Goal: Task Accomplishment & Management: Manage account settings

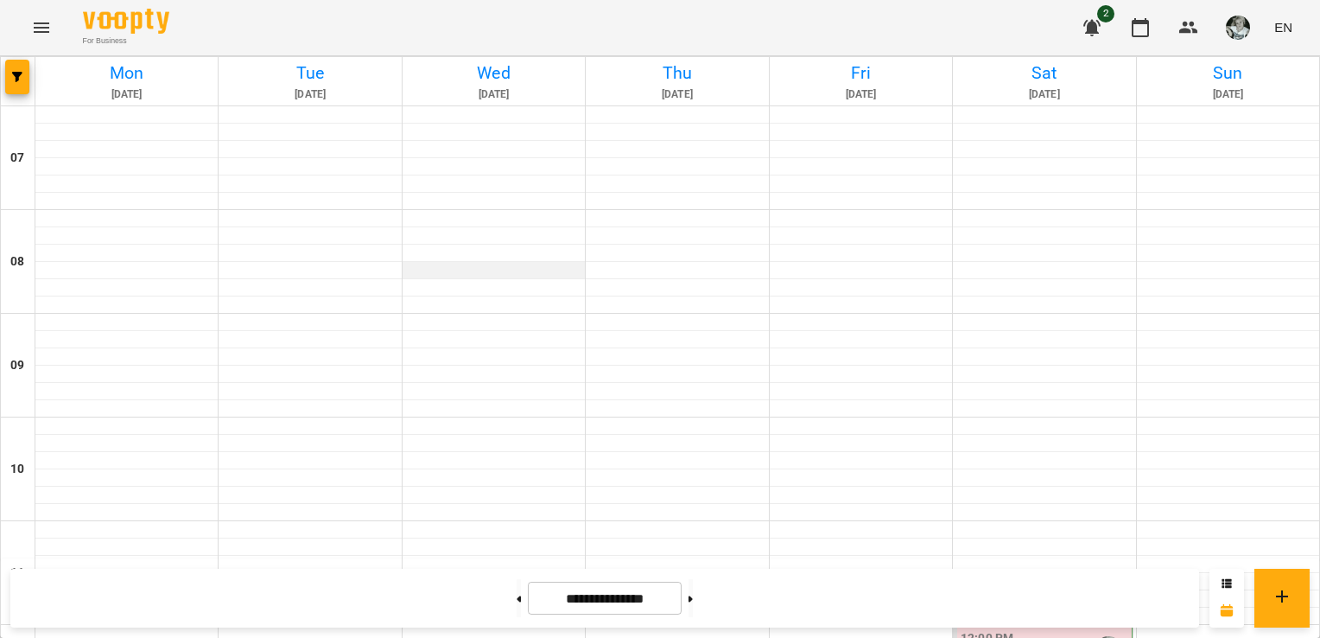
scroll to position [871, 0]
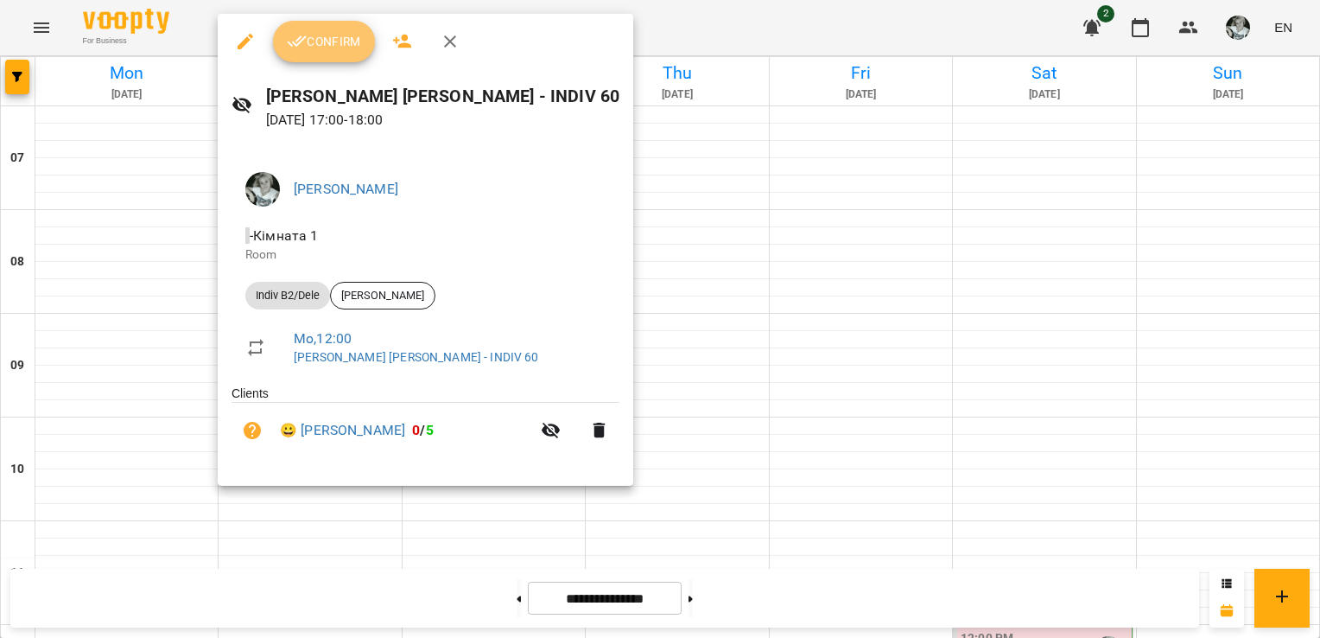
click at [333, 42] on span "Confirm" at bounding box center [324, 41] width 74 height 21
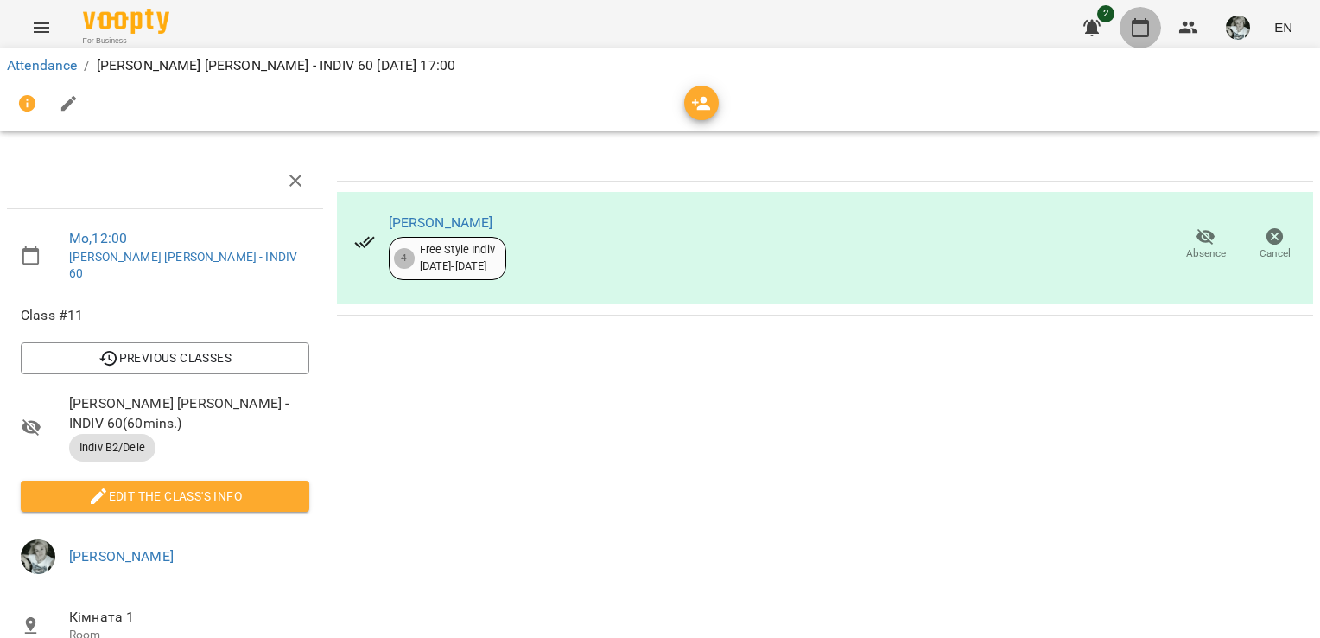
click at [1144, 33] on icon "button" at bounding box center [1140, 27] width 21 height 21
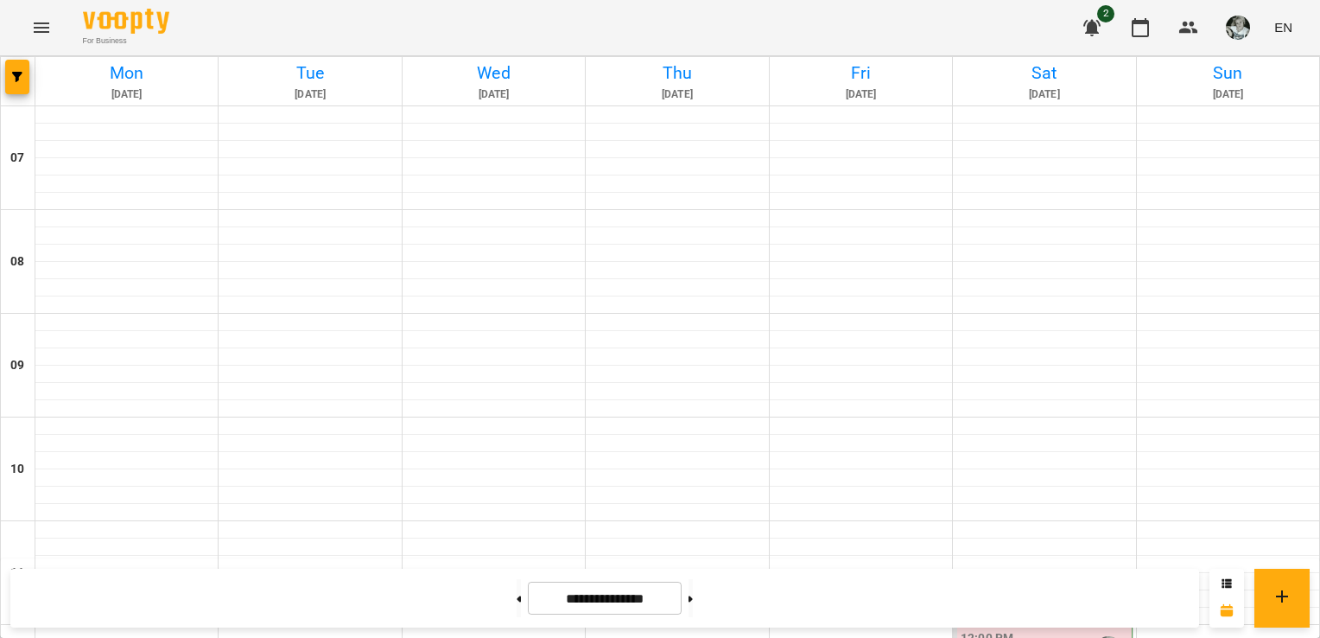
scroll to position [776, 0]
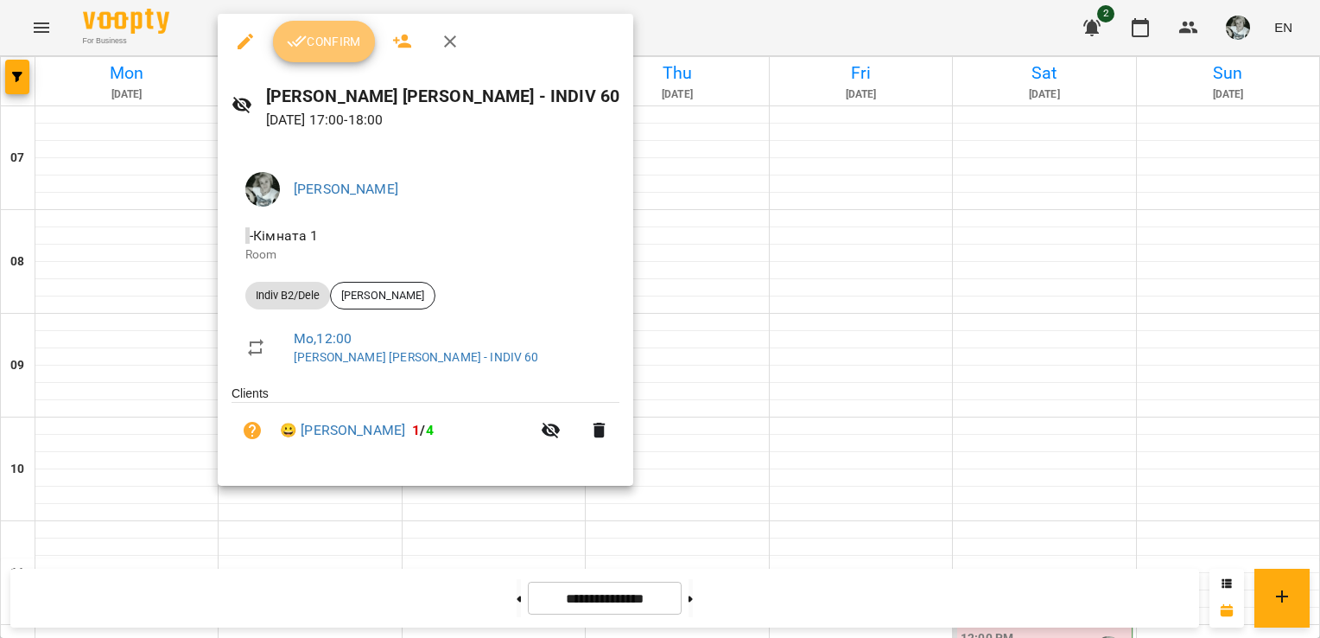
click at [339, 43] on span "Confirm" at bounding box center [324, 41] width 74 height 21
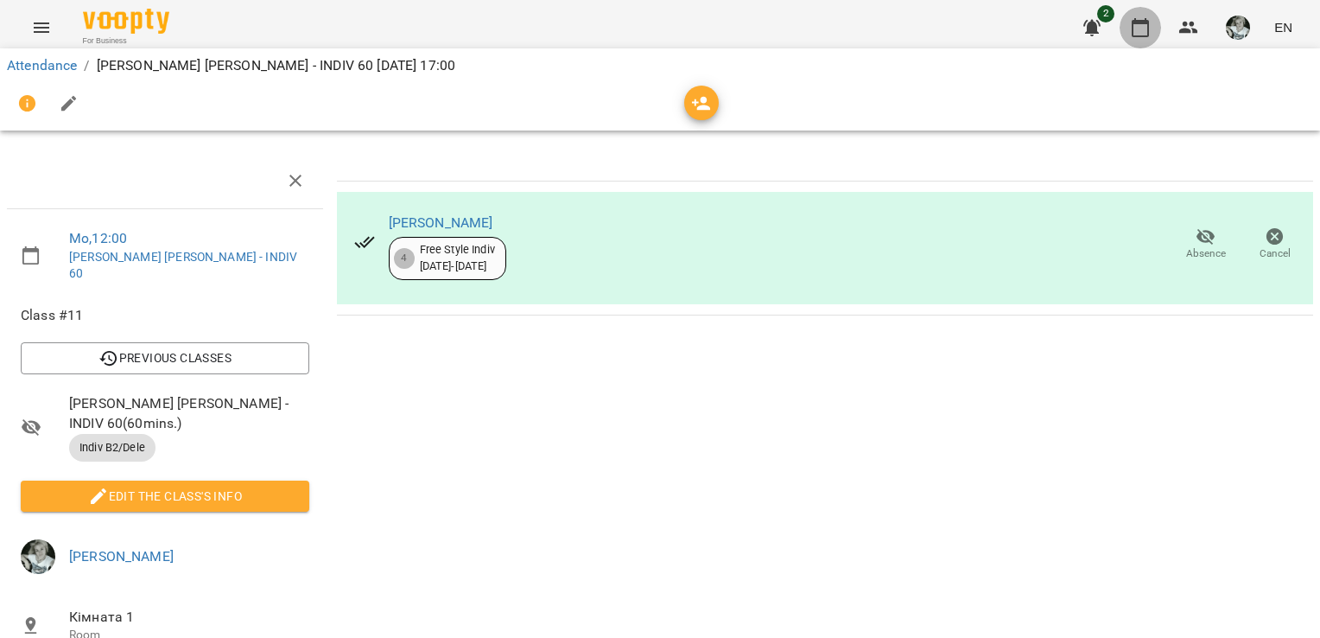
click at [1143, 29] on icon "button" at bounding box center [1140, 27] width 21 height 21
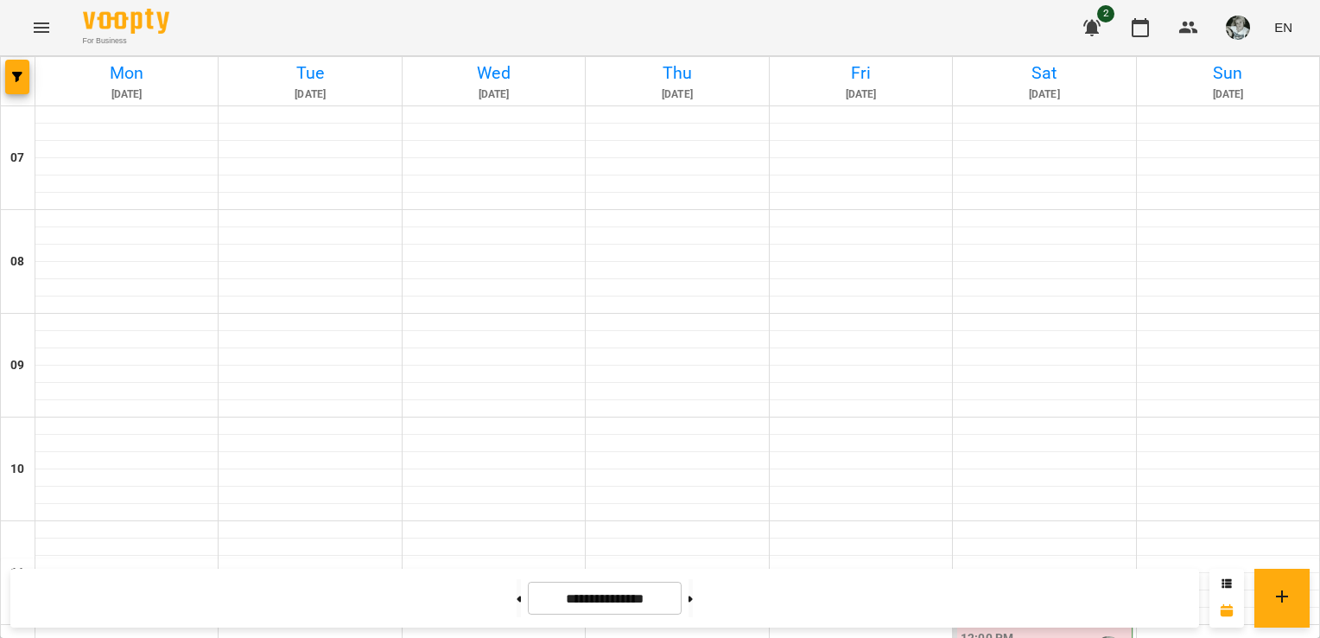
scroll to position [877, 0]
